Goal: Check status: Check status

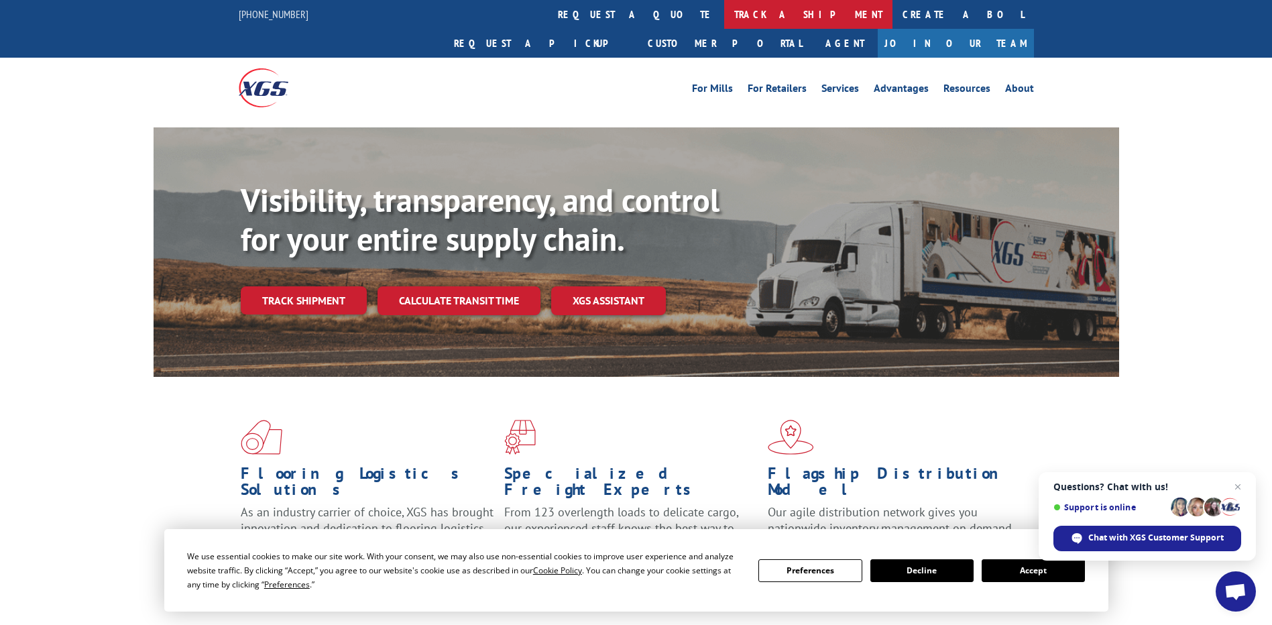
click at [724, 9] on link "track a shipment" at bounding box center [808, 14] width 168 height 29
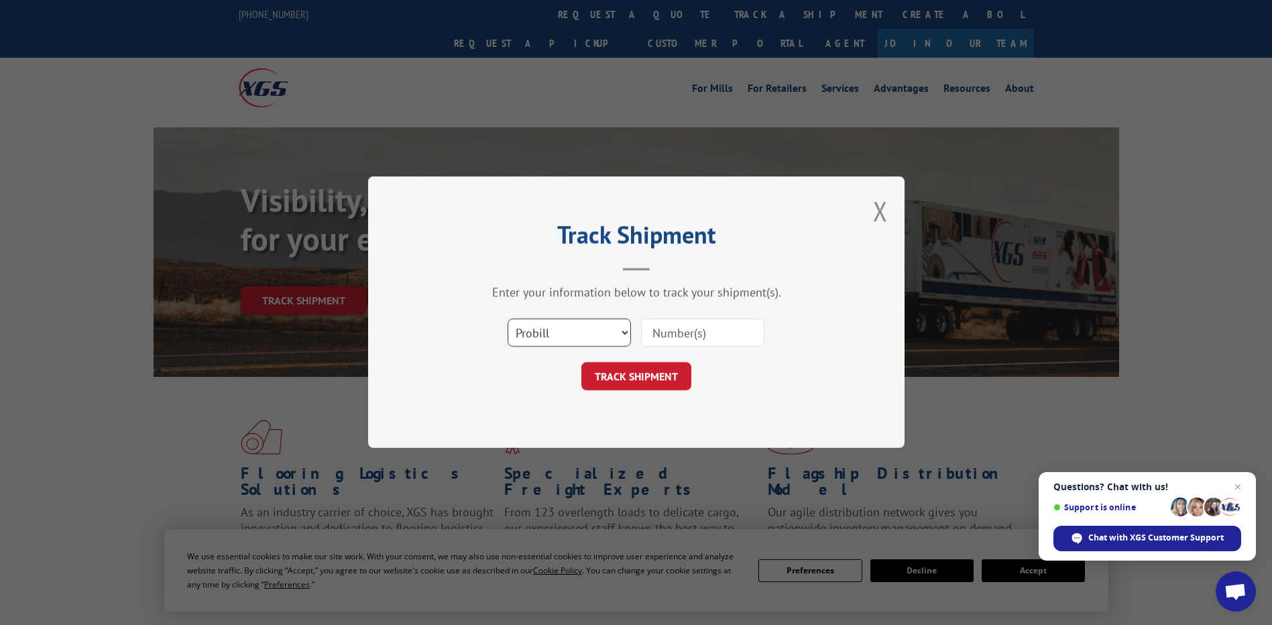
drag, startPoint x: 563, startPoint y: 331, endPoint x: 544, endPoint y: 446, distance: 116.2
click at [563, 331] on select "Select category... Probill BOL PO" at bounding box center [568, 333] width 123 height 28
select select "po"
click at [507, 319] on select "Select category... Probill BOL PO" at bounding box center [568, 333] width 123 height 28
click at [686, 330] on input at bounding box center [702, 333] width 123 height 28
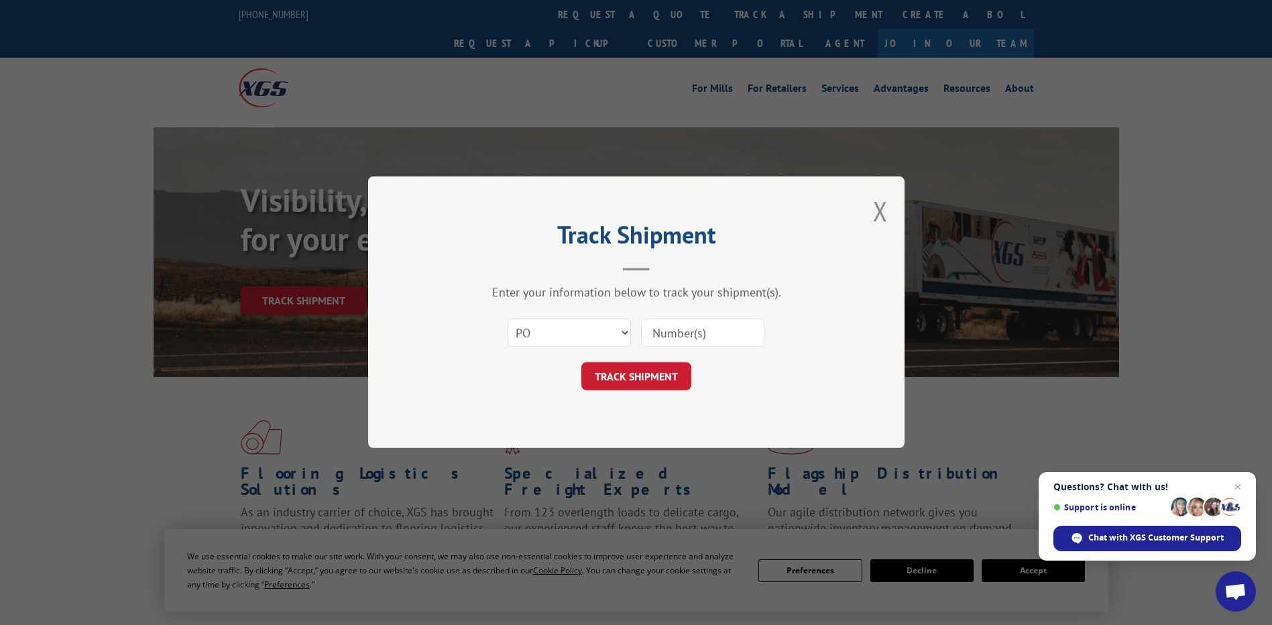
paste input "06519328"
click at [678, 335] on input "06519328" at bounding box center [702, 333] width 123 height 28
type input "06519328"
click button "TRACK SHIPMENT" at bounding box center [636, 377] width 110 height 28
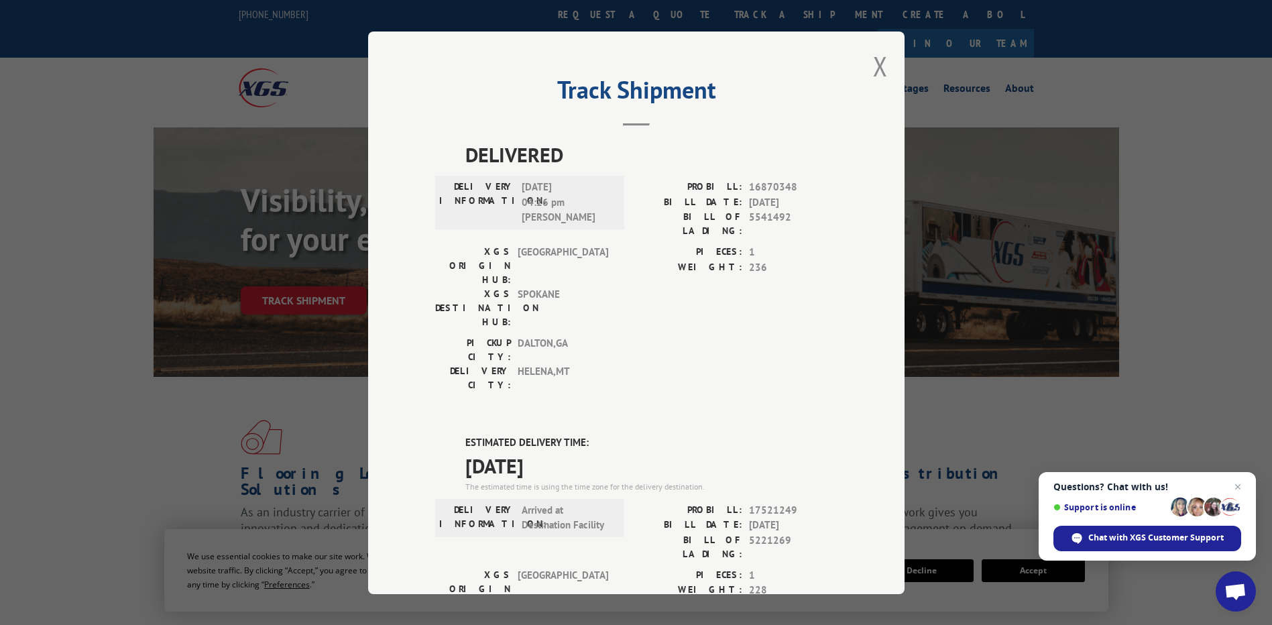
drag, startPoint x: 601, startPoint y: 382, endPoint x: 434, endPoint y: 365, distance: 167.8
copy div "ESTIMATED DELIVERY TIME: [DATE]"
